Goal: Transaction & Acquisition: Purchase product/service

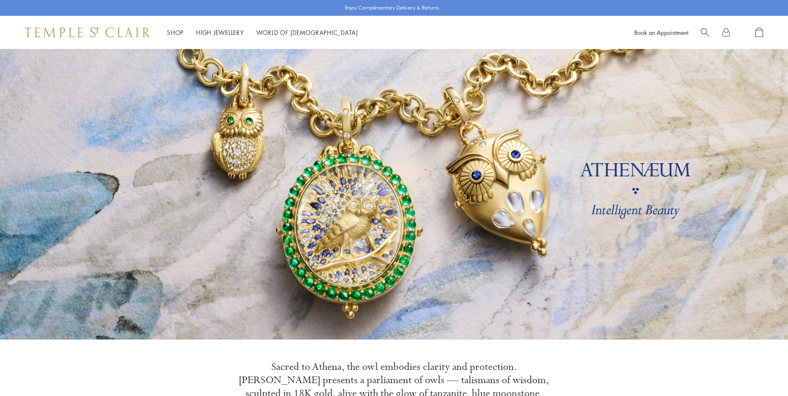
click at [206, 32] on link "High Jewellery High Jewellery" at bounding box center [220, 32] width 48 height 8
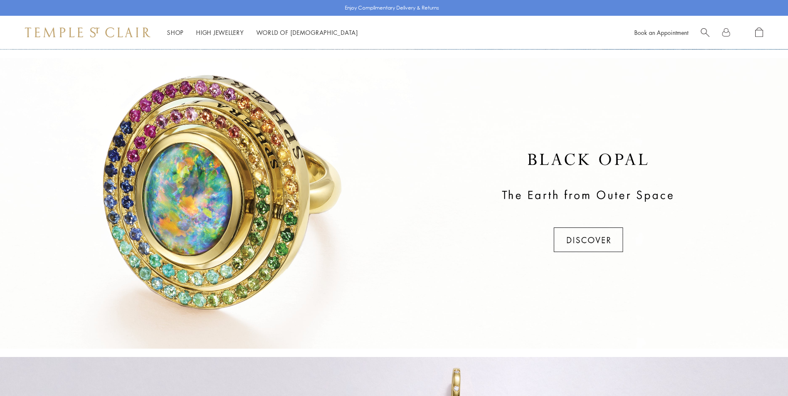
scroll to position [291, 0]
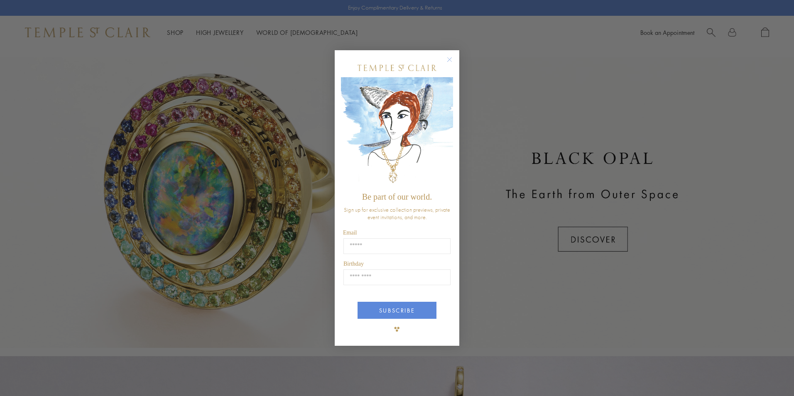
click at [454, 57] on circle "Close dialog" at bounding box center [450, 60] width 10 height 10
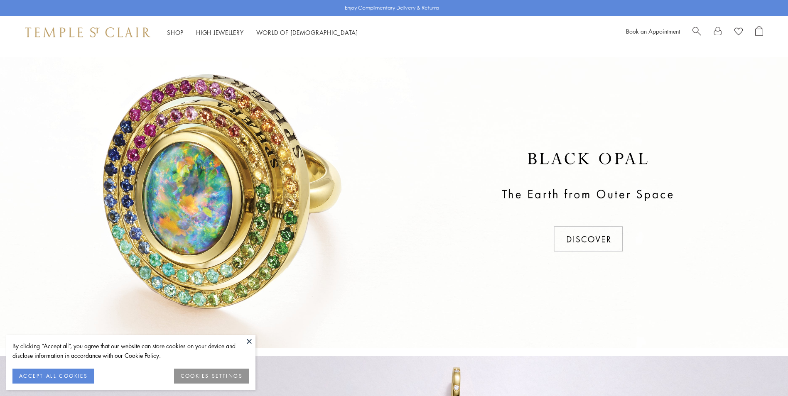
scroll to position [0, 0]
click at [250, 339] on button at bounding box center [249, 341] width 12 height 12
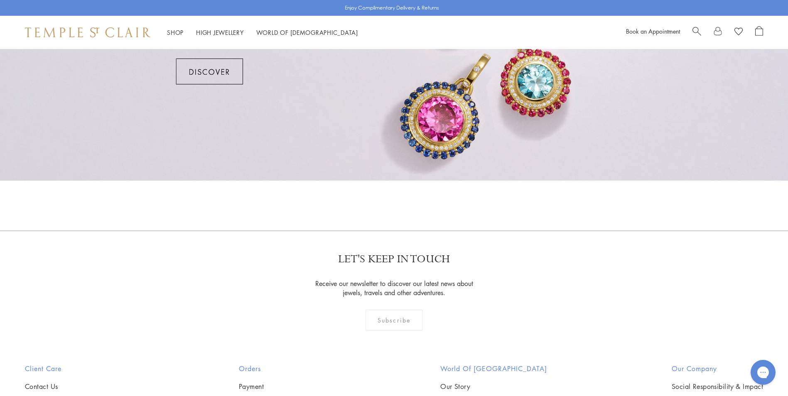
scroll to position [727, 0]
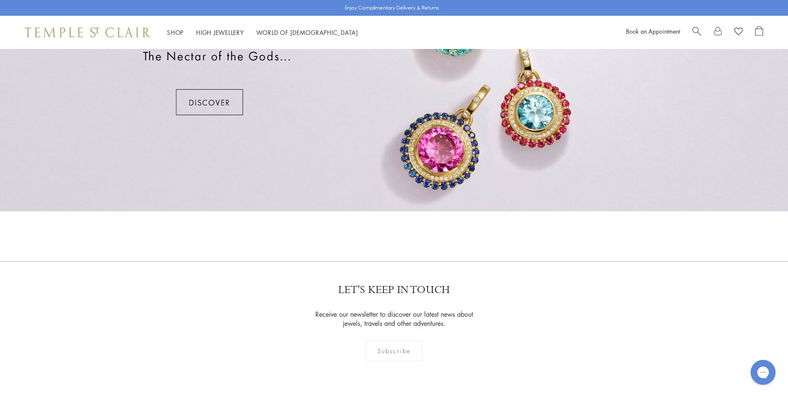
click at [229, 94] on div at bounding box center [394, 66] width 788 height 291
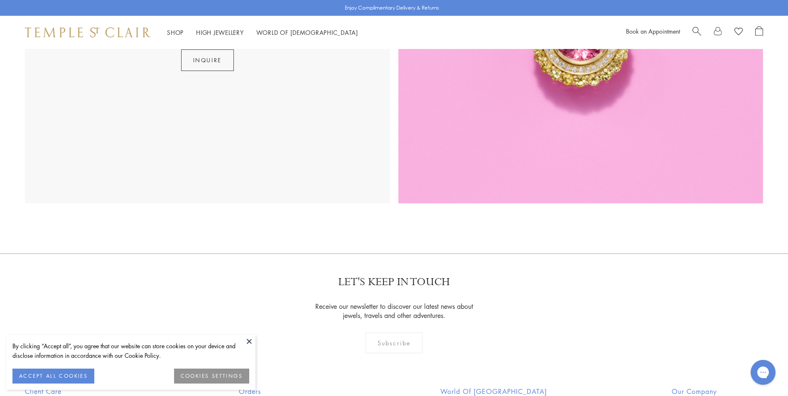
scroll to position [1994, 0]
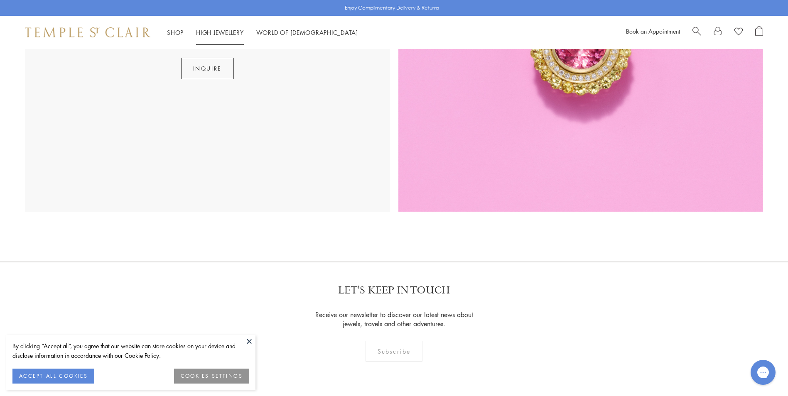
click at [218, 30] on link "High Jewellery High Jewellery" at bounding box center [220, 32] width 48 height 8
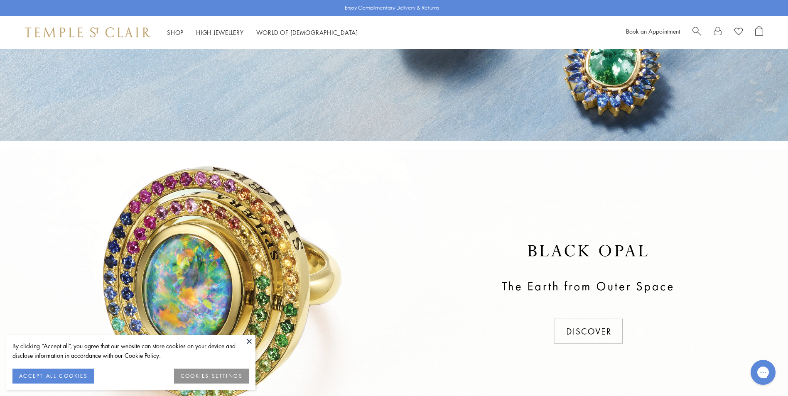
scroll to position [249, 0]
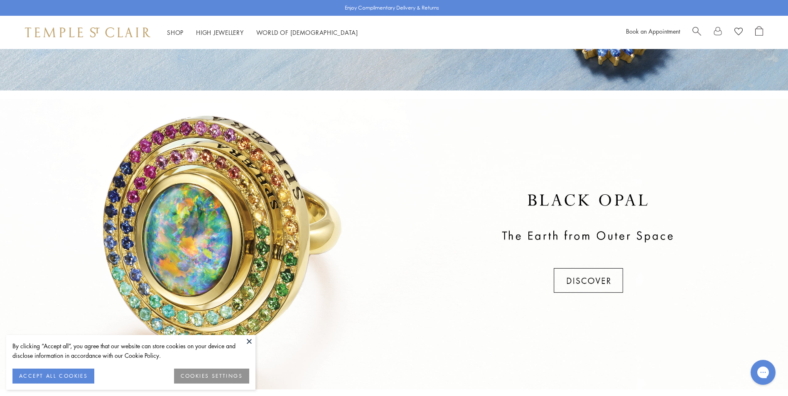
click at [604, 276] on div at bounding box center [394, 244] width 788 height 291
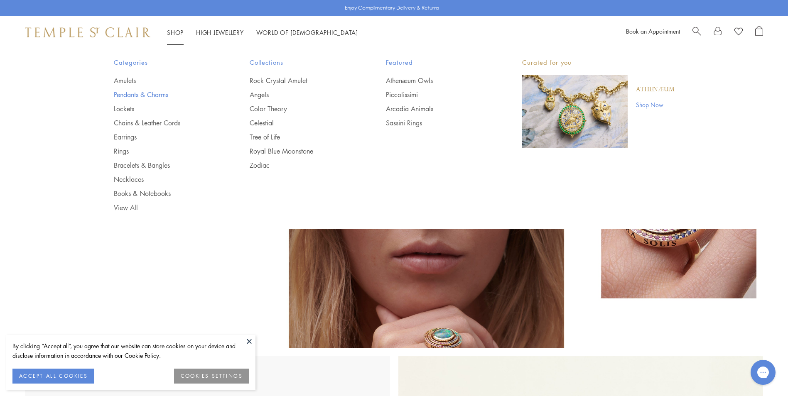
click at [150, 93] on link "Pendants & Charms" at bounding box center [165, 94] width 103 height 9
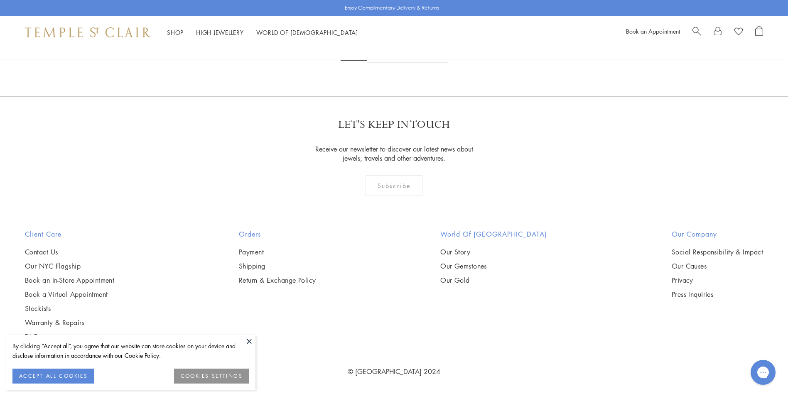
scroll to position [6398, 0]
click at [434, 63] on link at bounding box center [435, 51] width 26 height 23
click at [0, 0] on img at bounding box center [0, 0] width 0 height 0
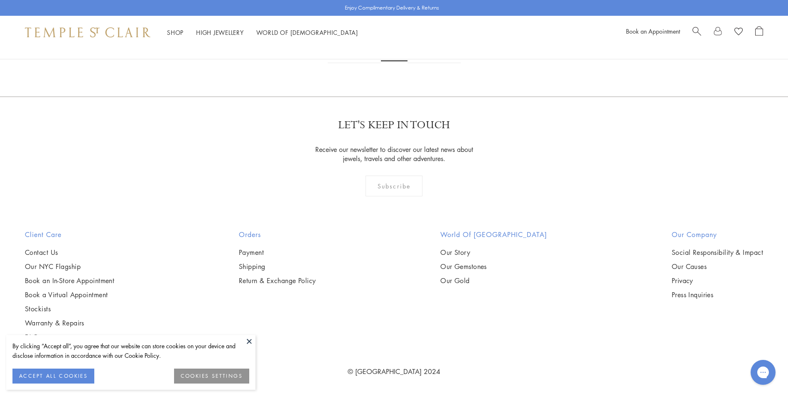
click at [420, 63] on link "3" at bounding box center [421, 51] width 27 height 23
click at [383, 63] on link "1" at bounding box center [379, 51] width 27 height 23
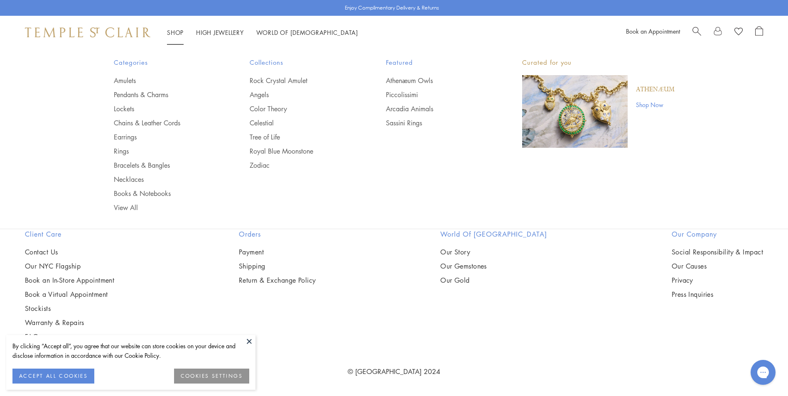
click at [697, 31] on span "Search" at bounding box center [697, 30] width 9 height 9
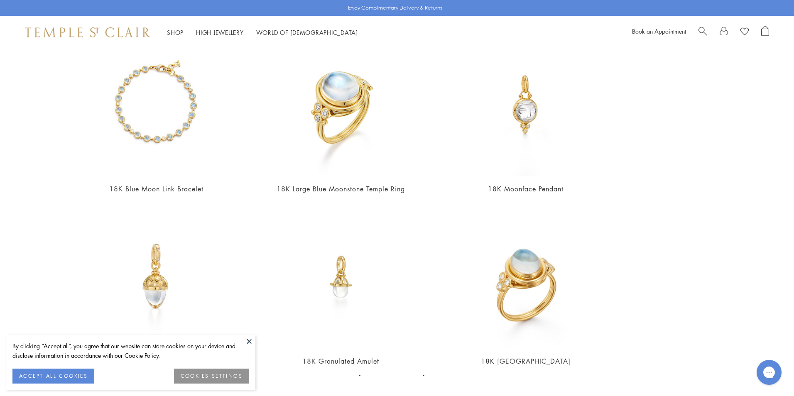
scroll to position [258, 0]
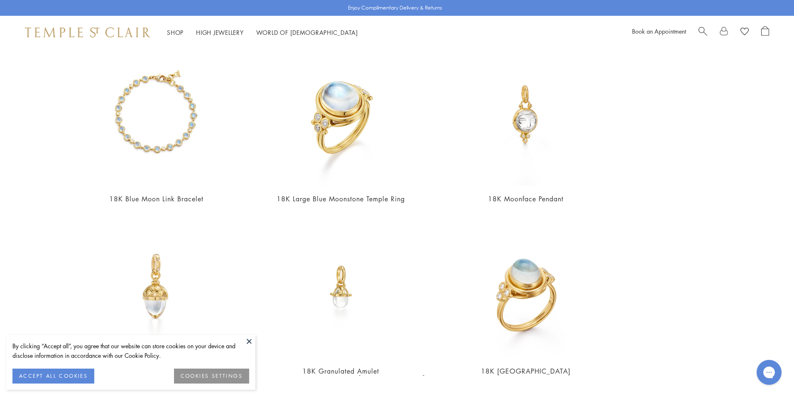
type input "*****"
click at [247, 341] on button at bounding box center [249, 341] width 12 height 12
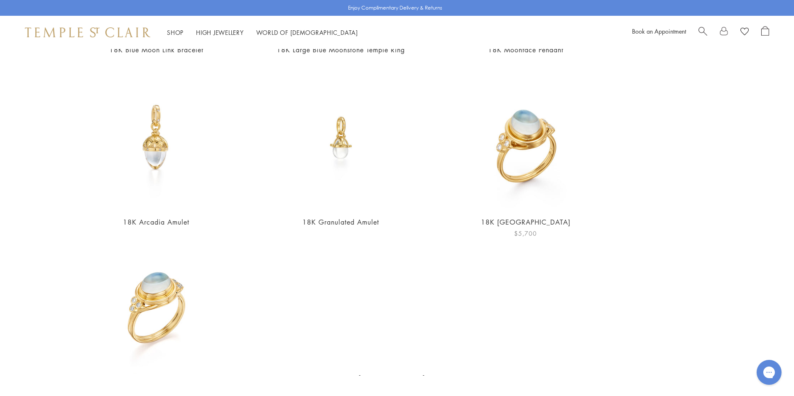
scroll to position [425, 0]
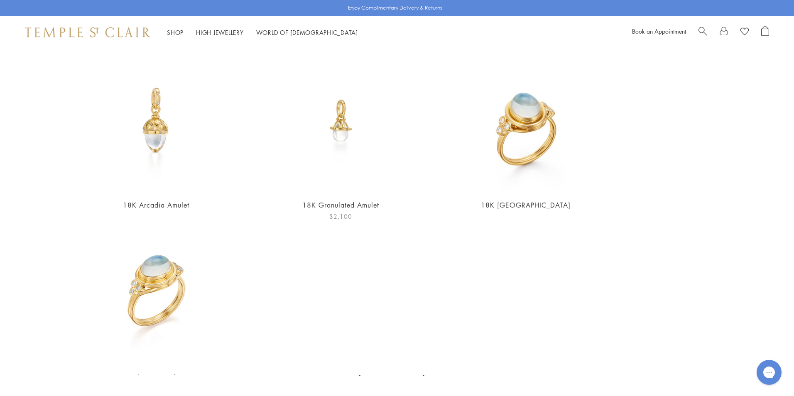
click at [325, 170] on img at bounding box center [341, 120] width 143 height 143
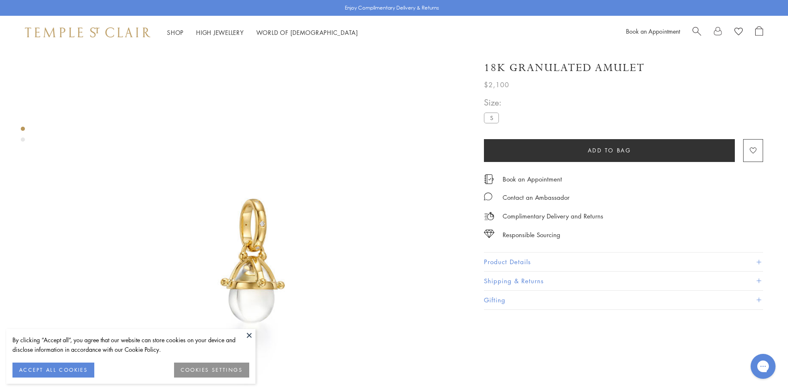
click at [266, 240] on img at bounding box center [253, 260] width 422 height 422
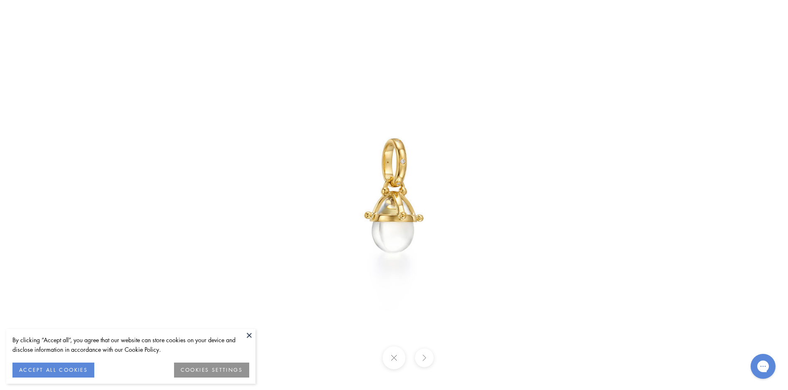
click at [394, 359] on button at bounding box center [394, 357] width 23 height 23
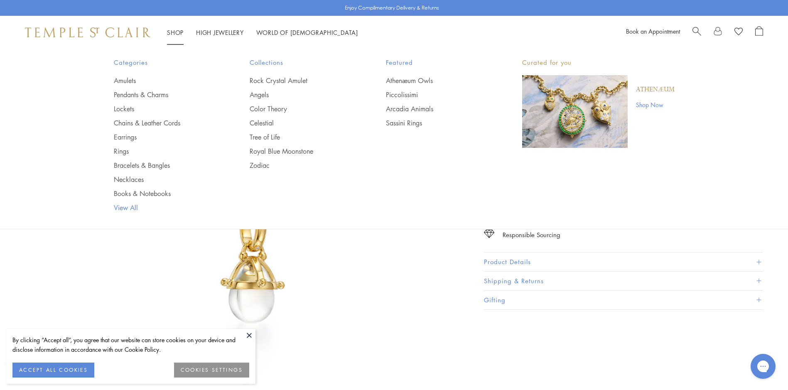
click at [140, 209] on link "View All" at bounding box center [165, 207] width 103 height 9
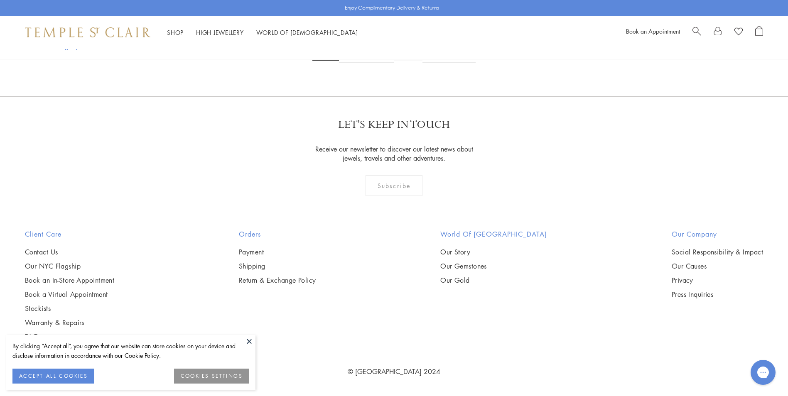
scroll to position [2119, 0]
click at [0, 0] on img at bounding box center [0, 0] width 0 height 0
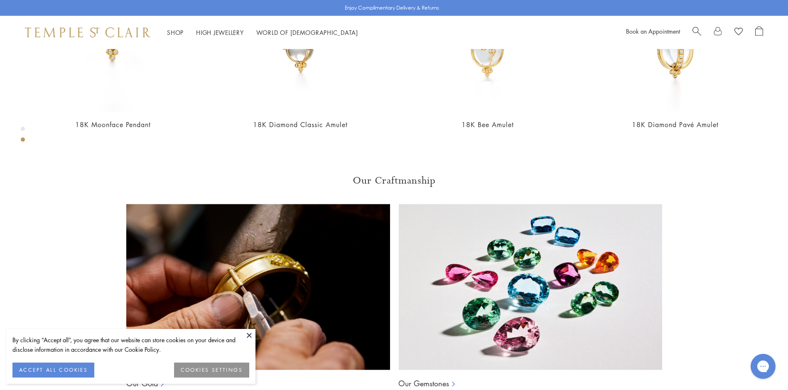
scroll to position [589, 0]
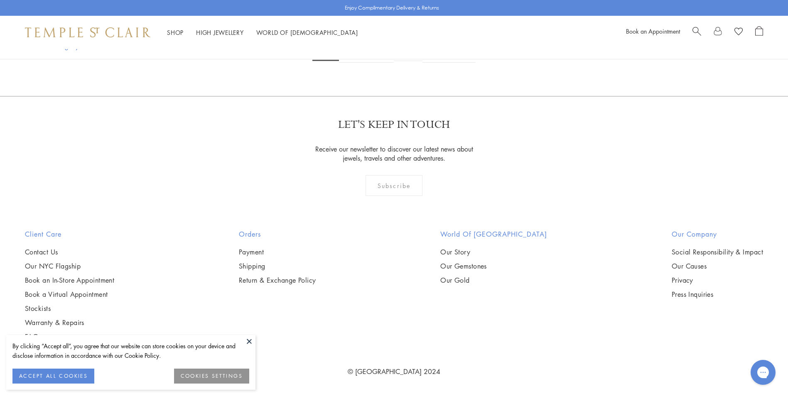
scroll to position [7769, 0]
click at [348, 63] on link "2" at bounding box center [352, 51] width 27 height 23
click at [693, 34] on span "Search" at bounding box center [697, 30] width 9 height 9
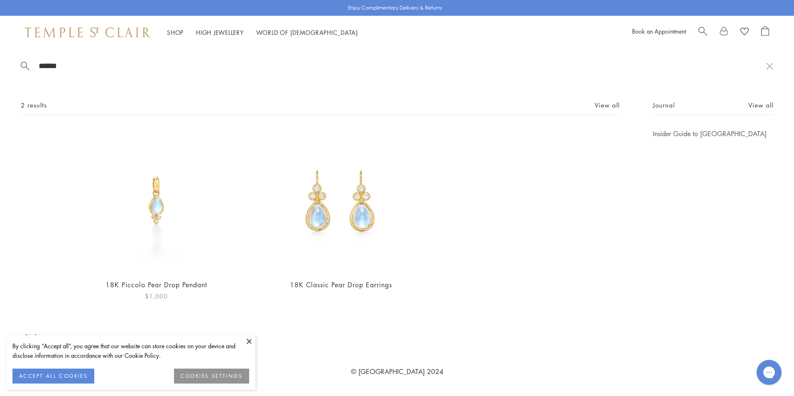
type input "*****"
click at [132, 244] on img at bounding box center [156, 200] width 143 height 143
click at [135, 94] on link "Pendants & Charms" at bounding box center [168, 94] width 103 height 9
click at [765, 73] on div "***** 2 results View all 18K Piccolo Pear Drop Pendant $1,000 18K Classic Pear …" at bounding box center [397, 191] width 794 height 284
click at [768, 68] on button at bounding box center [769, 66] width 7 height 8
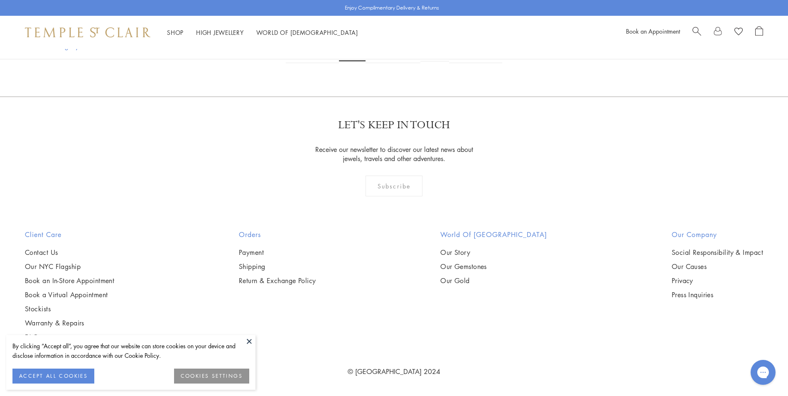
scroll to position [2077, 0]
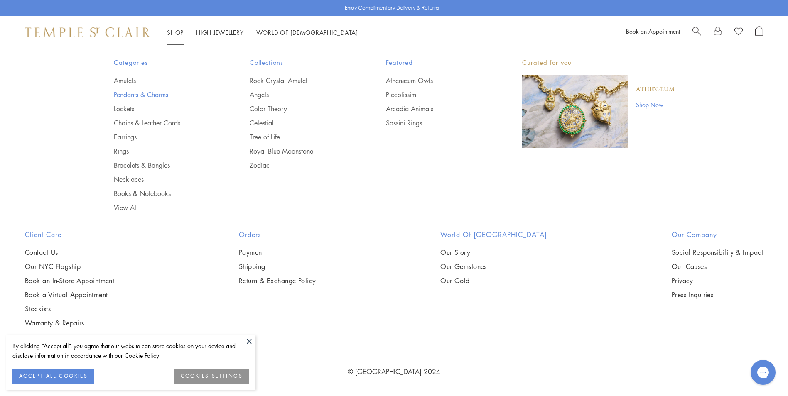
click at [129, 93] on link "Pendants & Charms" at bounding box center [165, 94] width 103 height 9
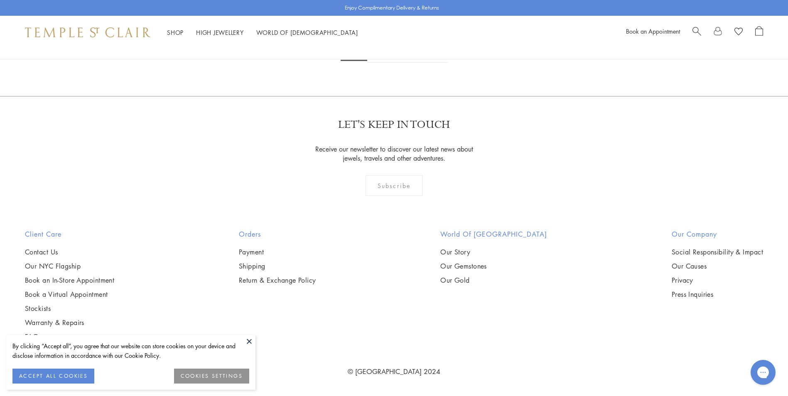
scroll to position [2243, 0]
click at [0, 0] on img at bounding box center [0, 0] width 0 height 0
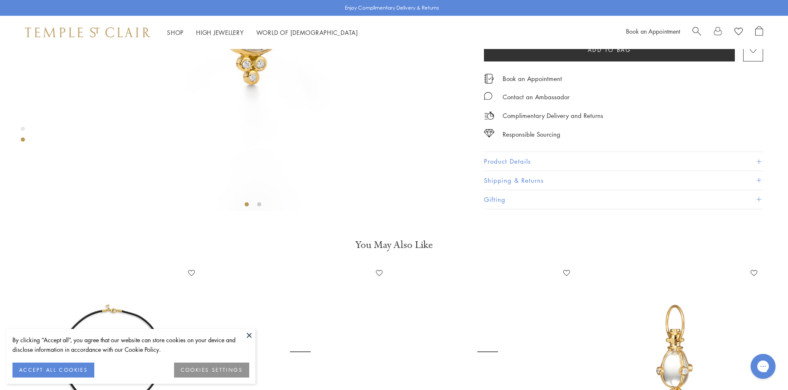
scroll to position [423, 0]
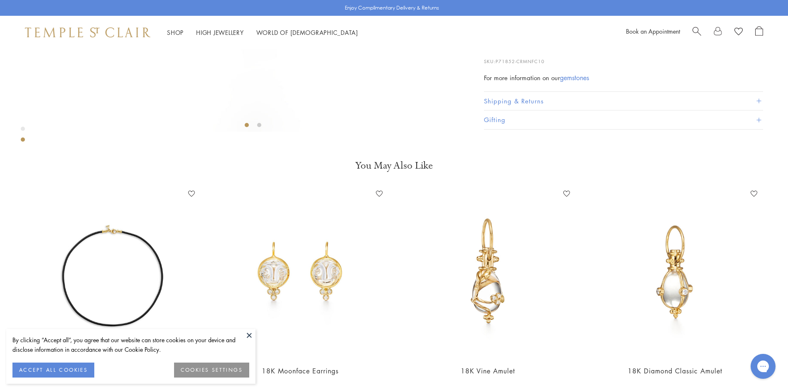
scroll to position [298, 0]
